Goal: Navigation & Orientation: Find specific page/section

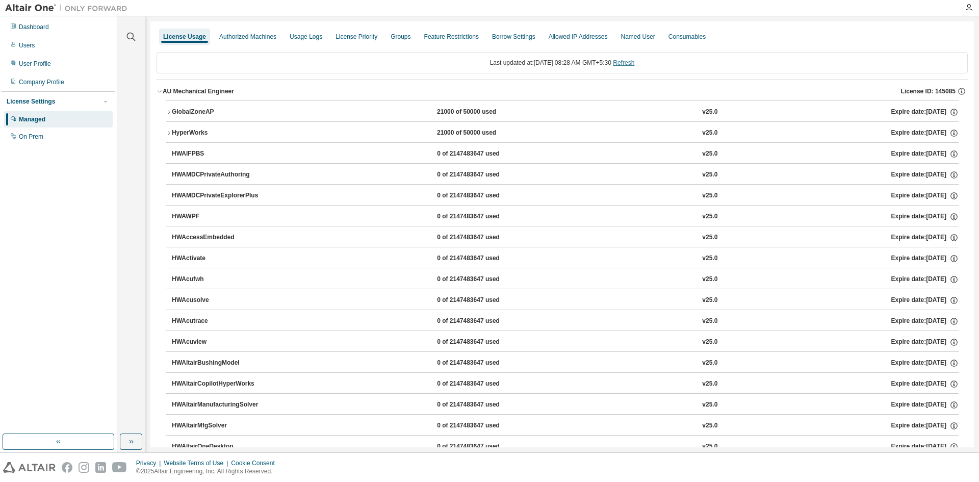
click at [631, 62] on link "Refresh" at bounding box center [623, 62] width 21 height 7
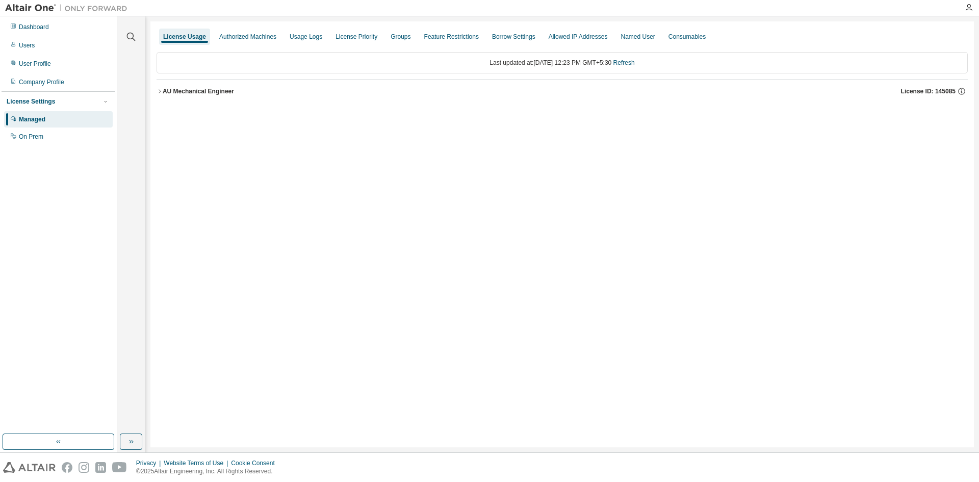
click at [192, 92] on div "AU Mechanical Engineer" at bounding box center [198, 91] width 71 height 8
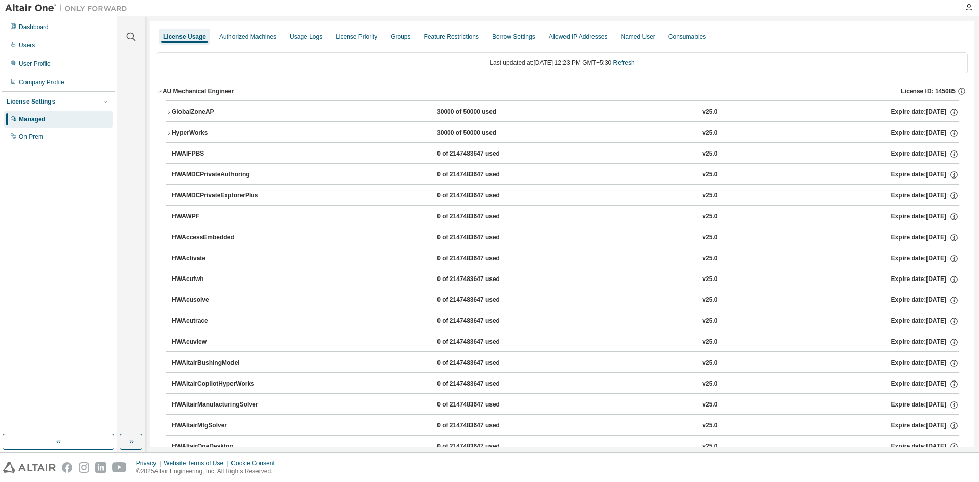
click at [192, 109] on div "GlobalZoneAP" at bounding box center [218, 112] width 92 height 9
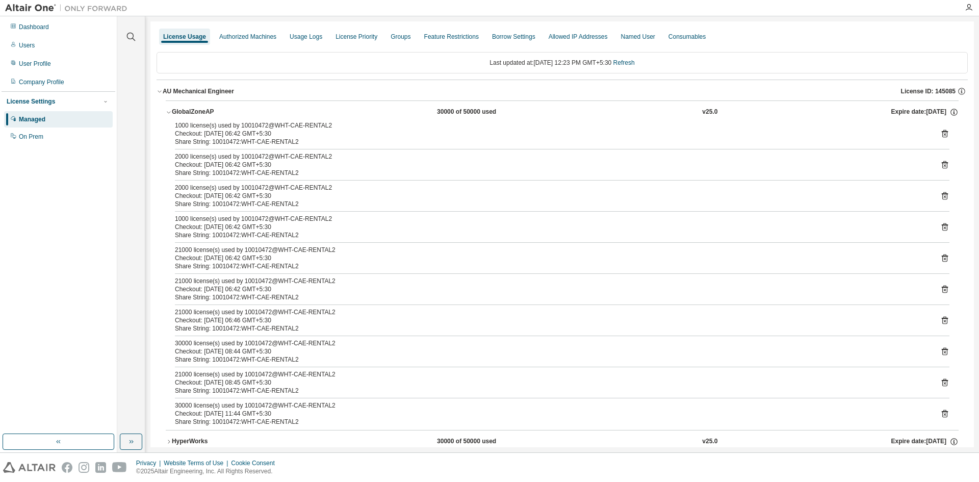
click at [192, 109] on div "GlobalZoneAP" at bounding box center [218, 112] width 92 height 9
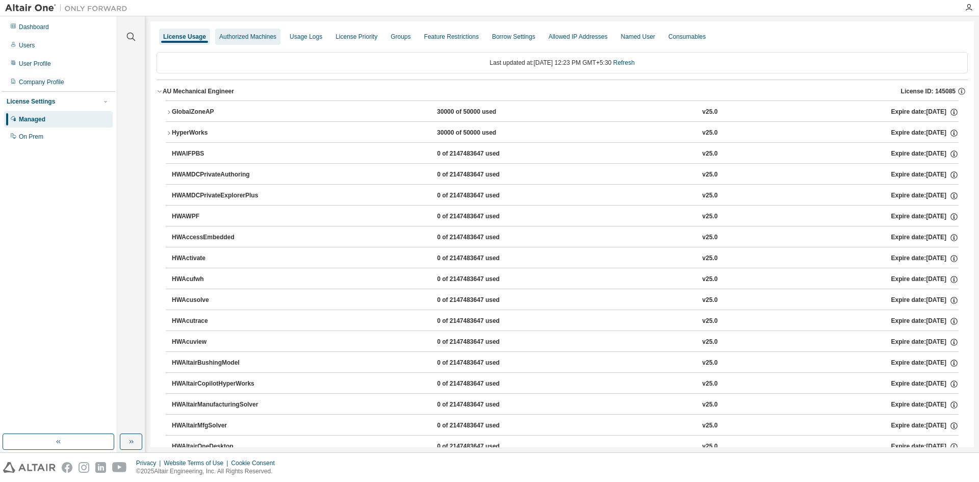
click at [255, 37] on div "Authorized Machines" at bounding box center [247, 37] width 57 height 8
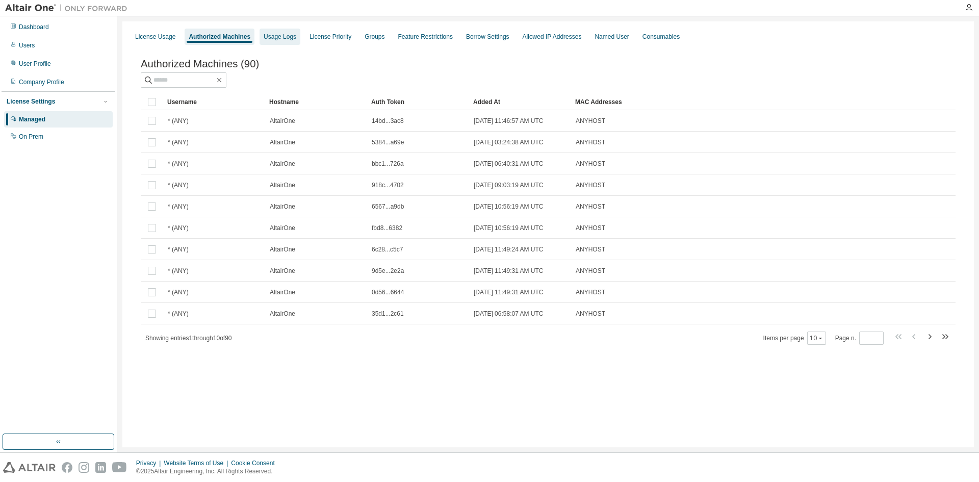
click at [269, 37] on div "Usage Logs" at bounding box center [280, 37] width 33 height 8
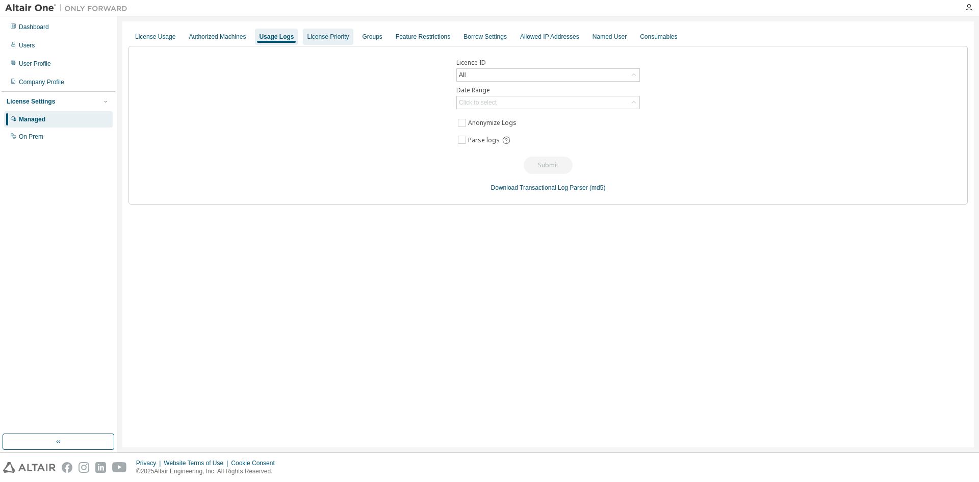
click at [328, 36] on div "License Priority" at bounding box center [328, 37] width 42 height 8
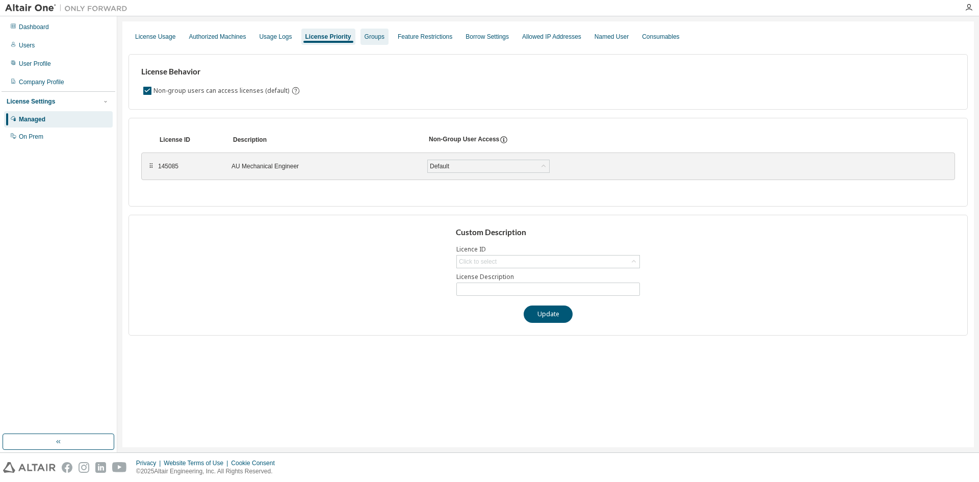
click at [373, 35] on div "Groups" at bounding box center [375, 37] width 20 height 8
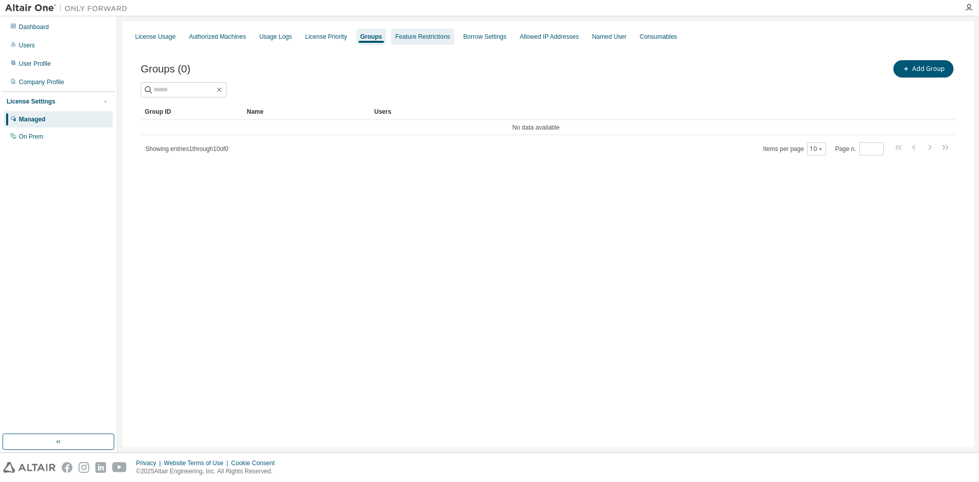
click at [399, 34] on div "Feature Restrictions" at bounding box center [422, 37] width 55 height 8
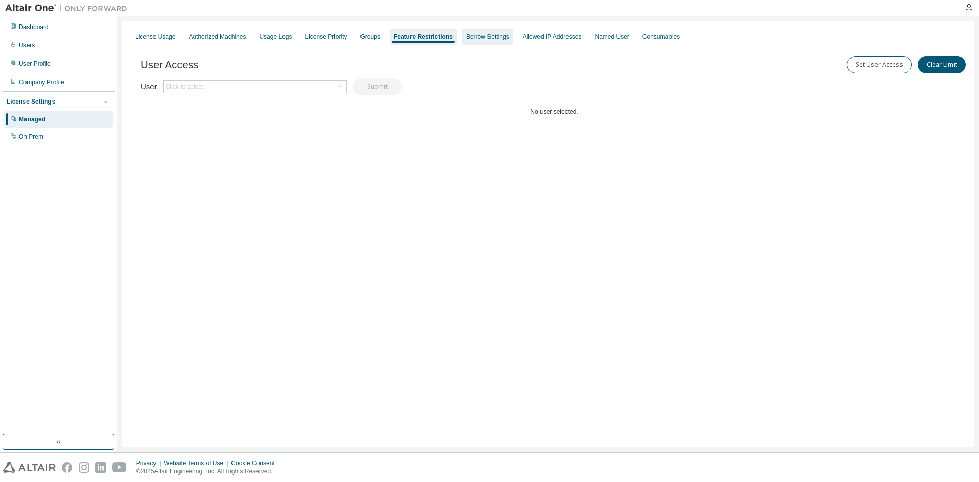
click at [463, 32] on div "Borrow Settings" at bounding box center [488, 37] width 52 height 16
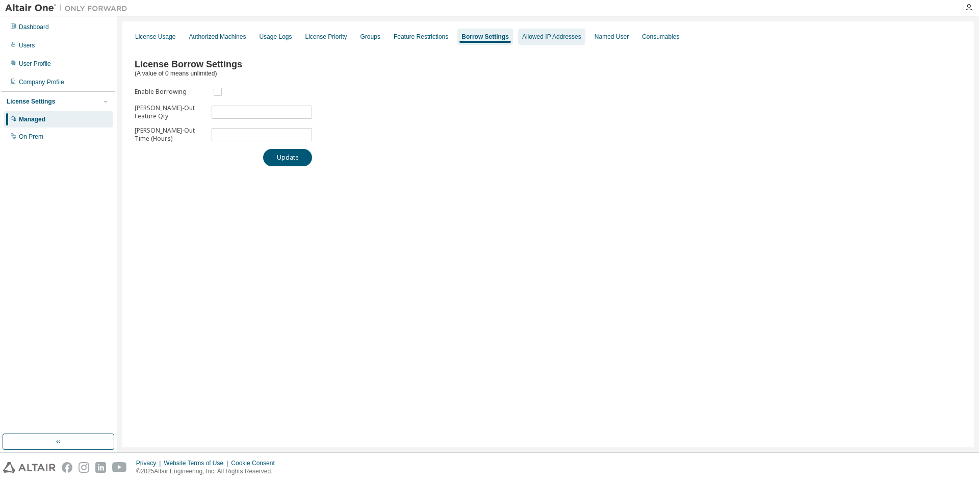
click at [528, 34] on div "Allowed IP Addresses" at bounding box center [551, 37] width 59 height 8
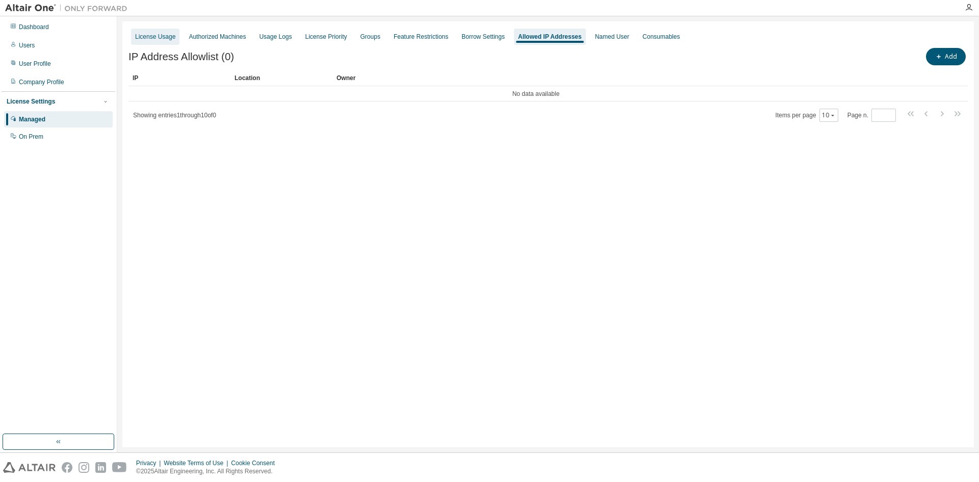
click at [160, 40] on div "License Usage" at bounding box center [155, 37] width 40 height 8
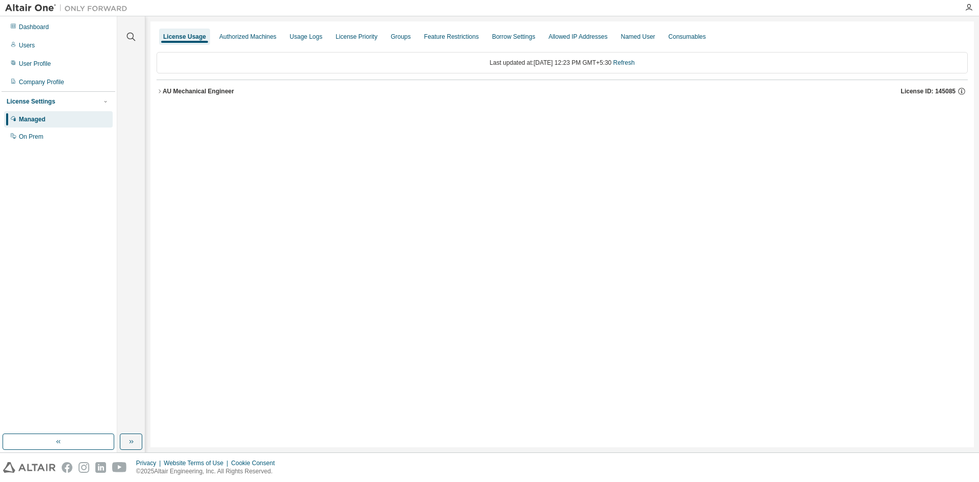
click at [197, 92] on div "AU Mechanical Engineer" at bounding box center [198, 91] width 71 height 8
